Goal: Transaction & Acquisition: Subscribe to service/newsletter

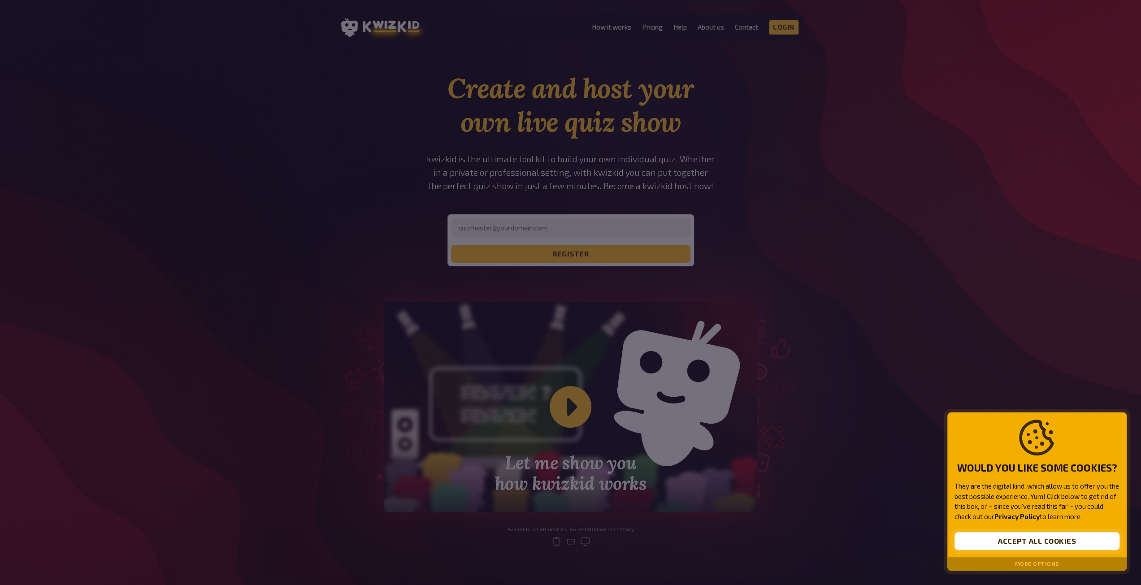
click at [1064, 542] on button "Accept all cookies" at bounding box center [1037, 541] width 165 height 18
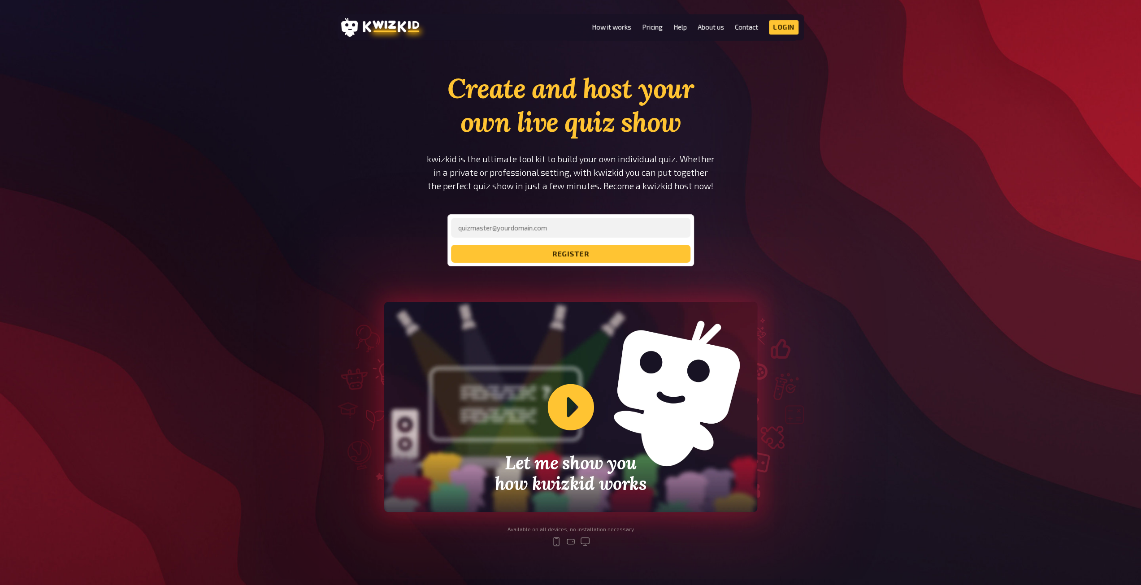
click at [571, 417] on div "Let me show you how kwizkid works" at bounding box center [570, 407] width 373 height 210
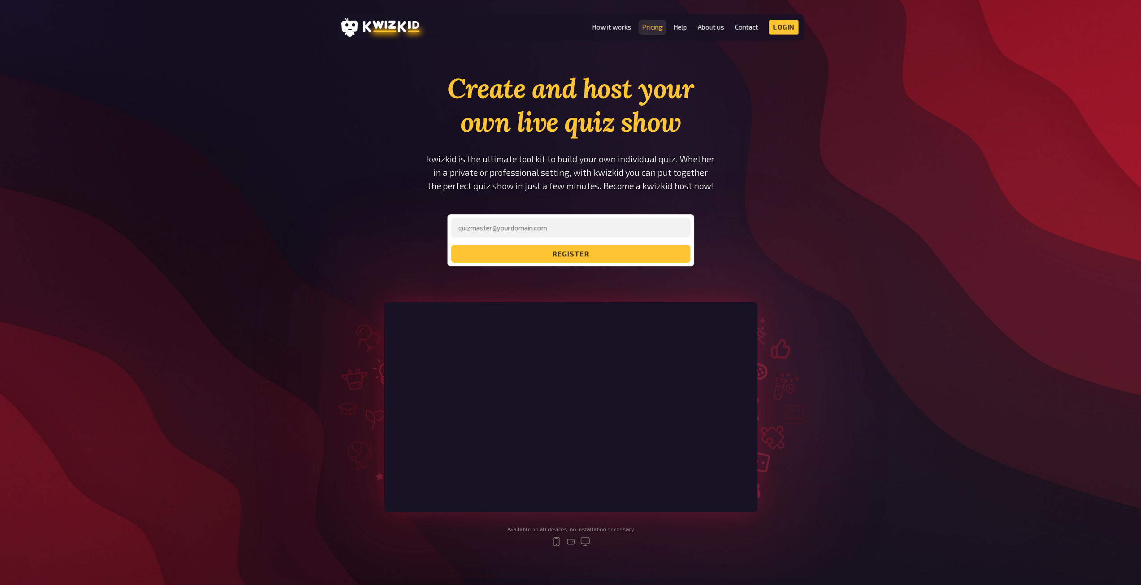
click at [647, 26] on link "Pricing" at bounding box center [652, 27] width 21 height 8
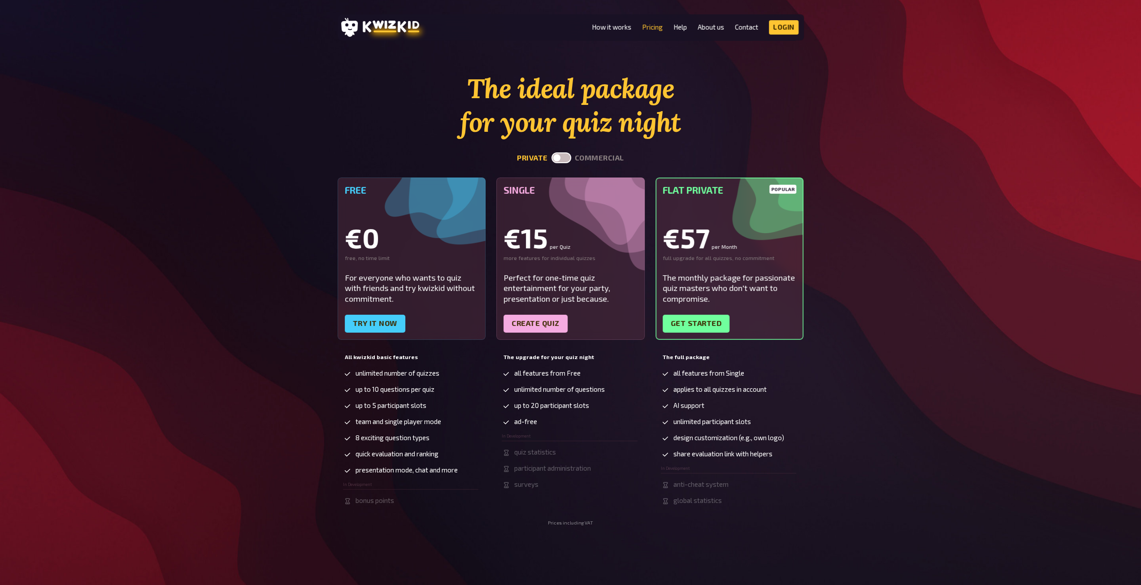
click at [697, 423] on span "unlimited participant slots" at bounding box center [712, 422] width 78 height 8
click at [566, 156] on label at bounding box center [562, 157] width 20 height 11
click at [552, 152] on input "checkbox" at bounding box center [551, 152] width 0 height 0
checkbox input "true"
